Goal: Transaction & Acquisition: Purchase product/service

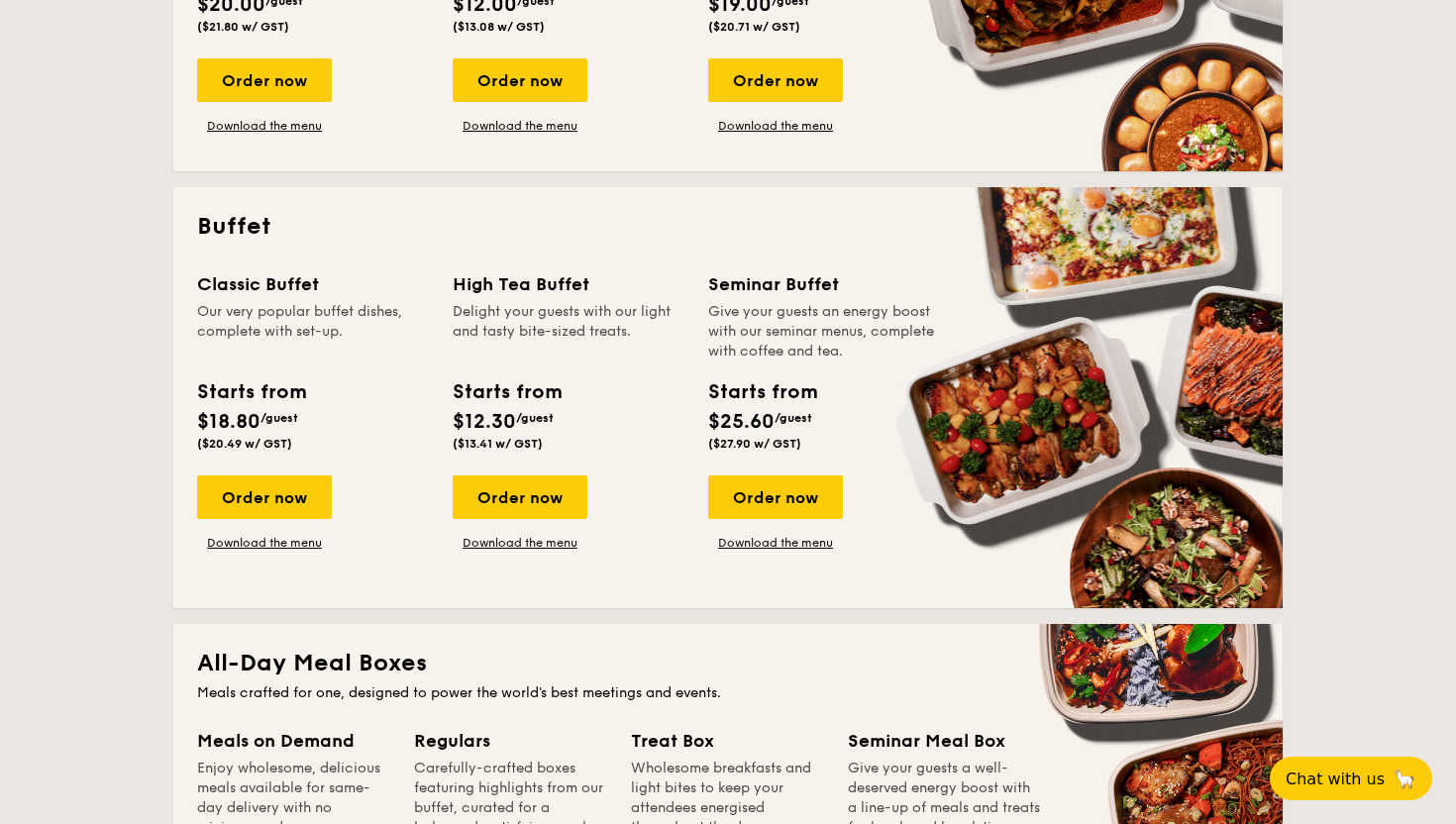
scroll to position [757, 0]
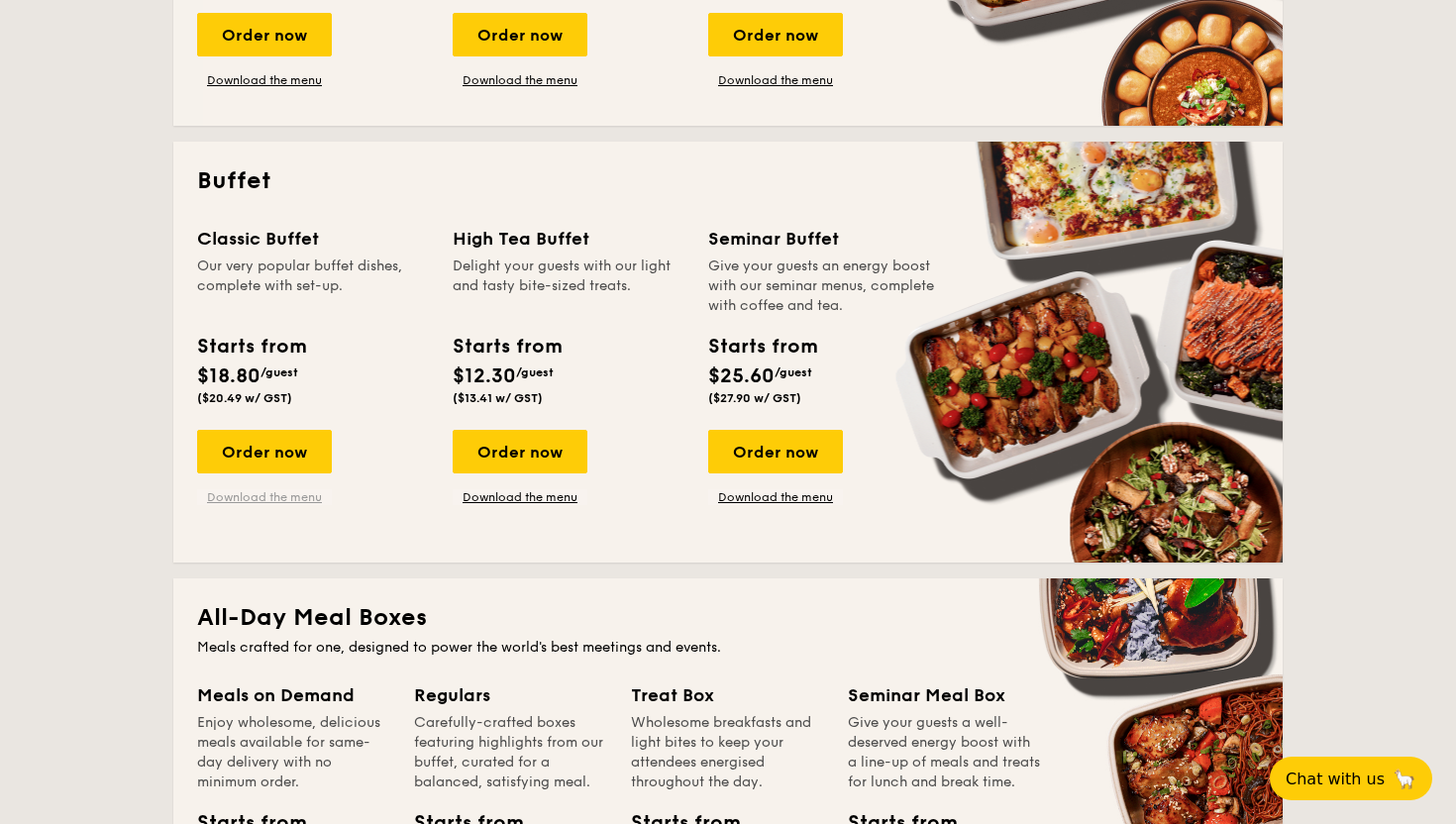
click at [257, 495] on link "Download the menu" at bounding box center [264, 497] width 135 height 16
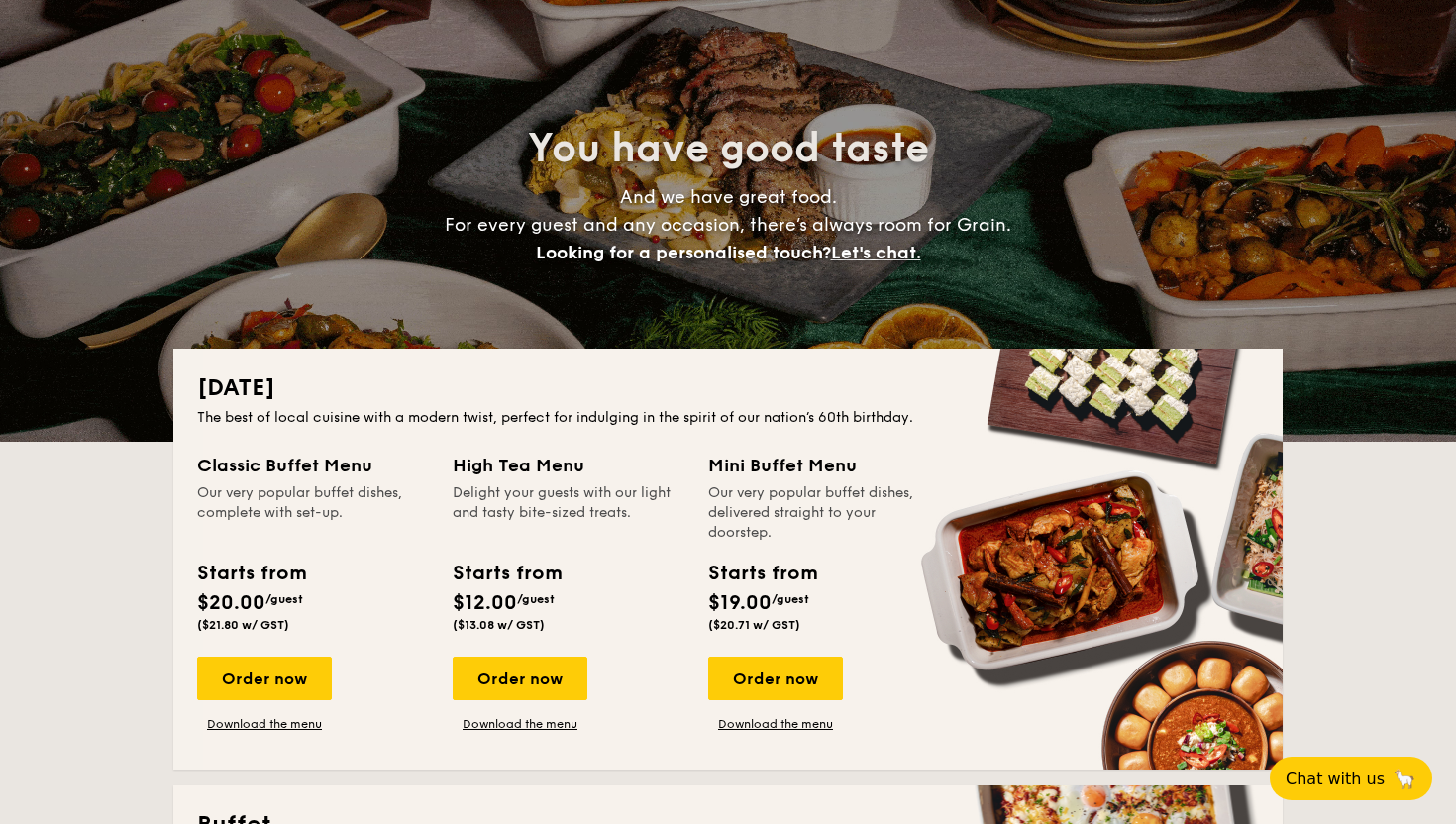
scroll to position [0, 0]
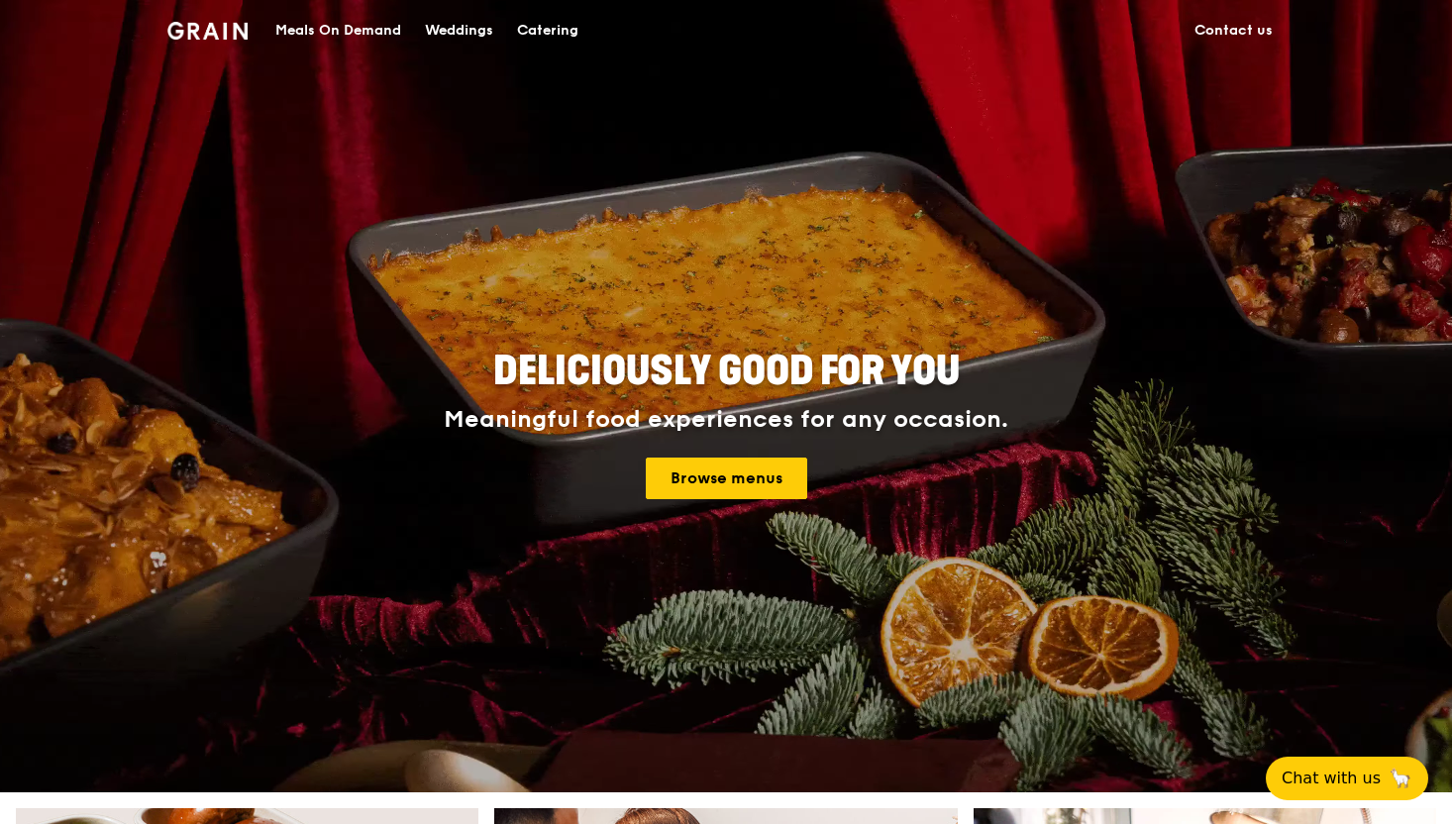
click at [318, 29] on div "Meals On Demand" at bounding box center [338, 30] width 126 height 59
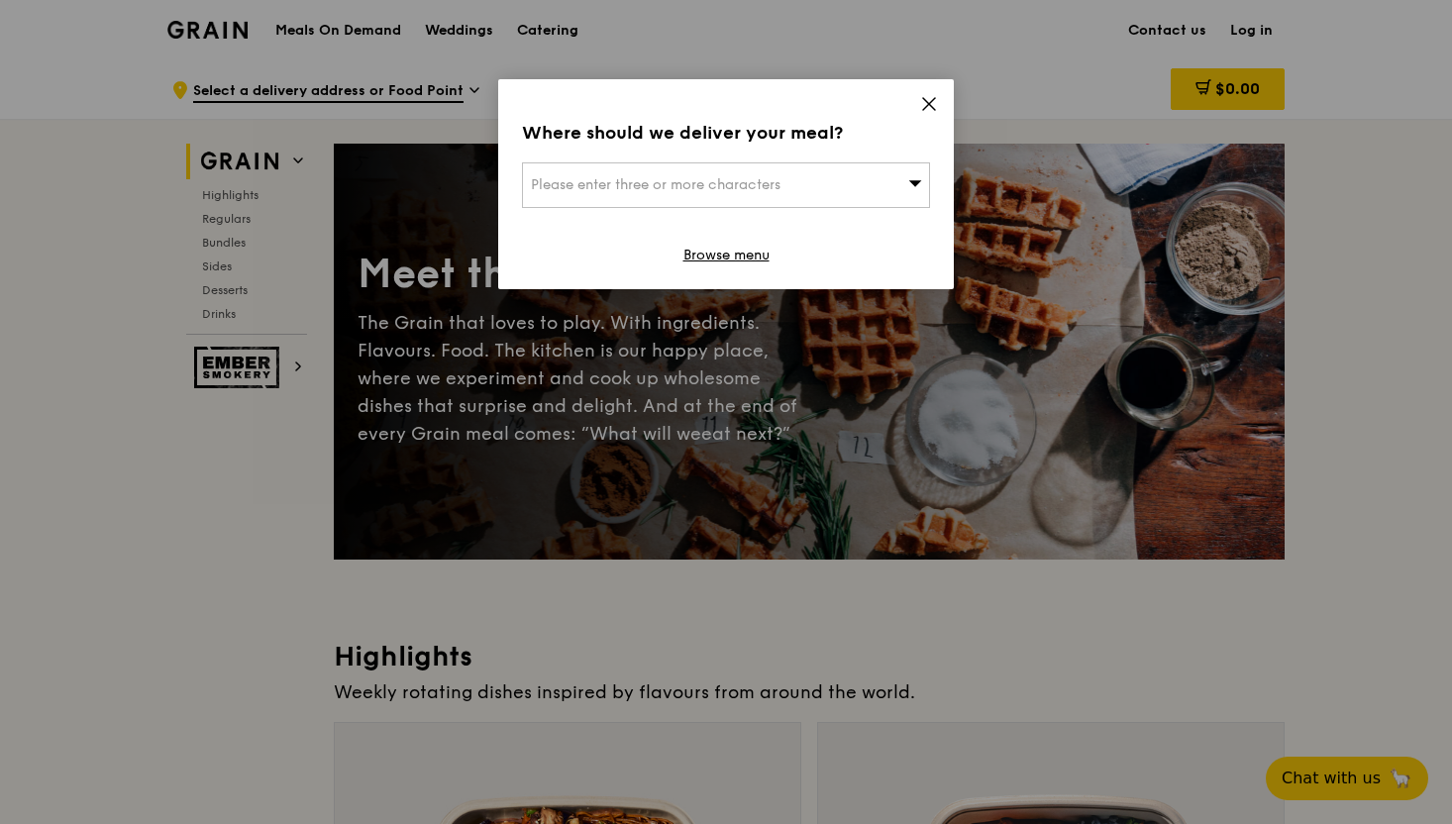
click at [932, 103] on icon at bounding box center [929, 104] width 18 height 18
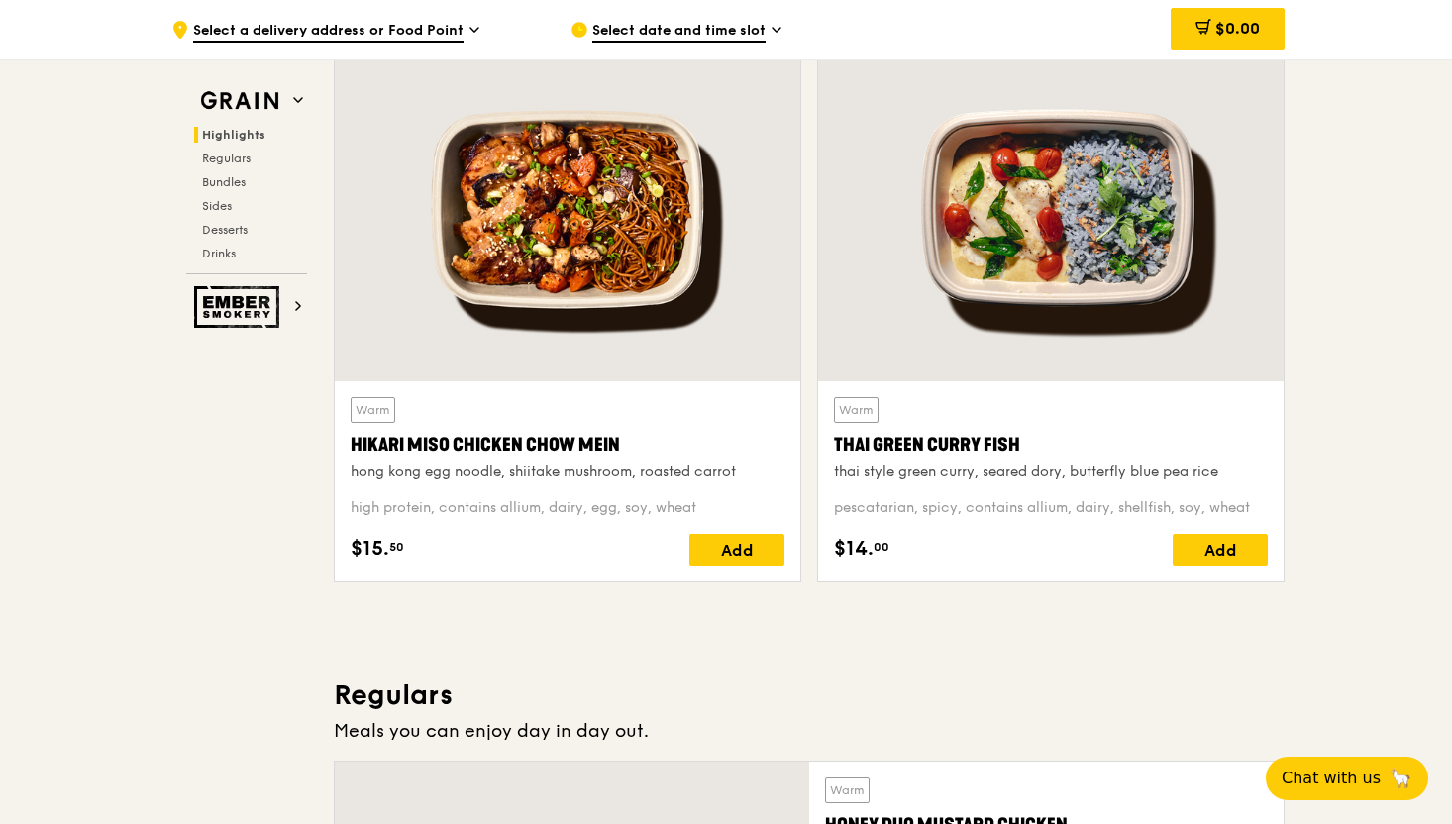
scroll to position [775, 0]
